Goal: Information Seeking & Learning: Learn about a topic

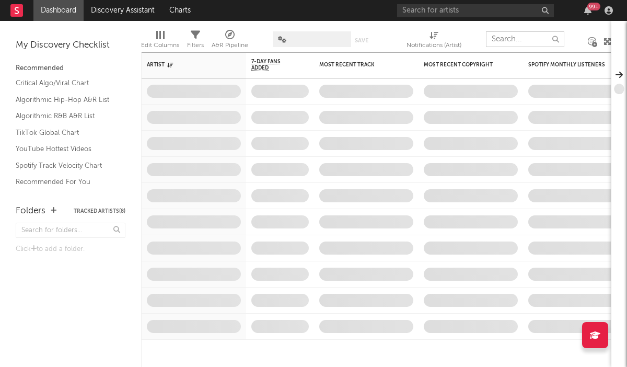
click at [509, 40] on input "text" at bounding box center [525, 39] width 78 height 16
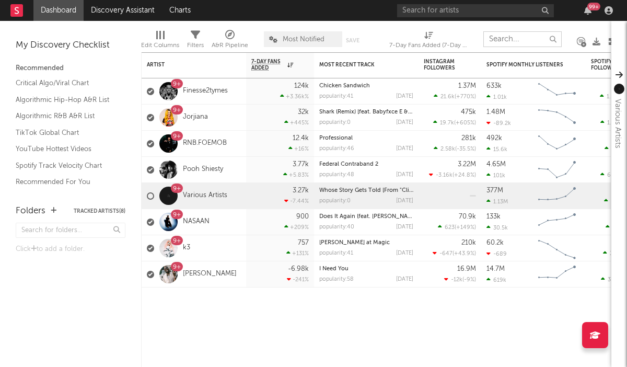
click at [509, 42] on input "text" at bounding box center [523, 39] width 78 height 16
click at [195, 226] on div "9+ NASAAN" at bounding box center [178, 222] width 63 height 30
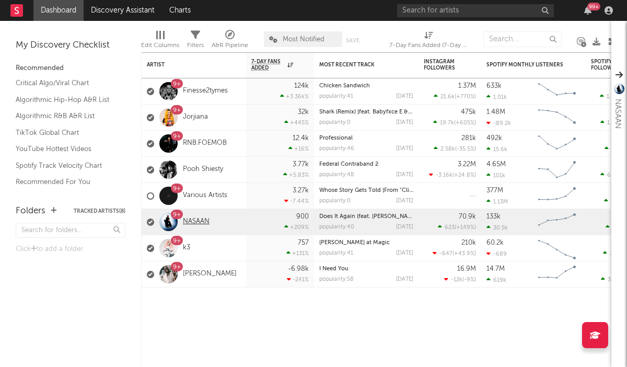
click at [194, 221] on link "NASAAN" at bounding box center [196, 222] width 27 height 9
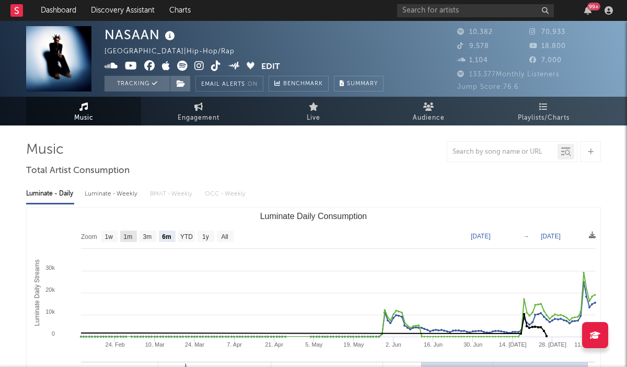
click at [133, 235] on text "1m" at bounding box center [128, 236] width 9 height 7
select select "1m"
type input "2025-07-12"
